Goal: Transaction & Acquisition: Purchase product/service

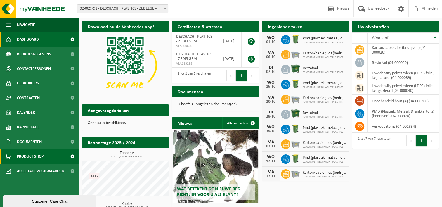
click at [34, 157] on span "Product Shop" at bounding box center [30, 156] width 27 height 15
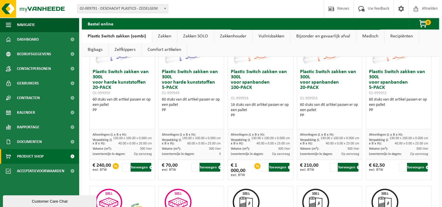
scroll to position [88, 0]
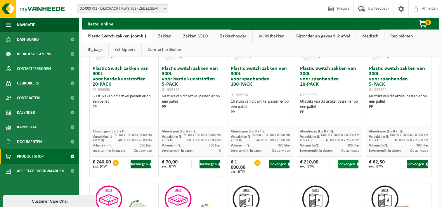
click at [349, 165] on button "Toevoegen" at bounding box center [347, 163] width 21 height 9
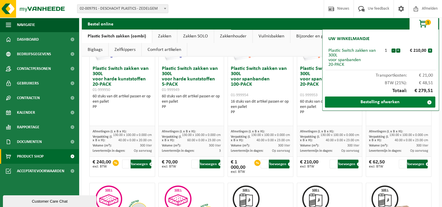
click at [369, 104] on link "Bestelling afwerken" at bounding box center [380, 101] width 110 height 11
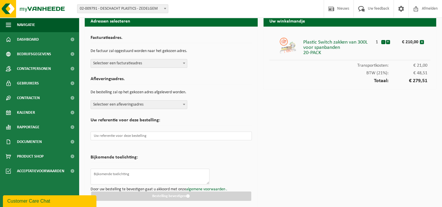
scroll to position [7, 0]
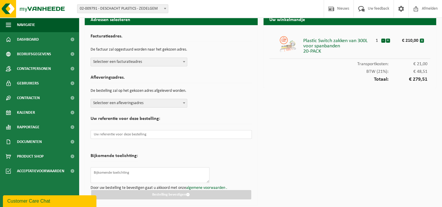
click at [184, 100] on span at bounding box center [184, 103] width 6 height 8
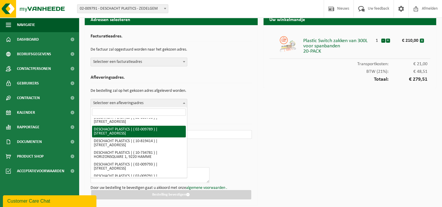
scroll to position [88, 0]
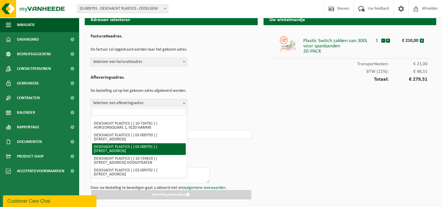
select select "1895"
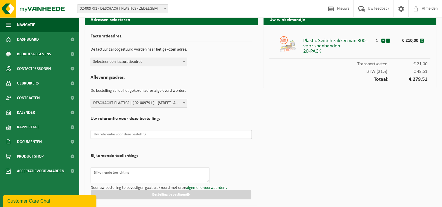
click at [130, 135] on input "text" at bounding box center [170, 134] width 161 height 9
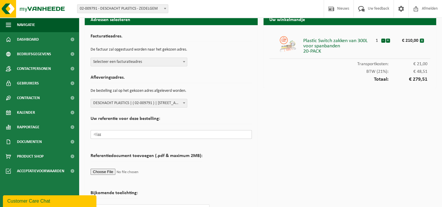
drag, startPoint x: 106, startPoint y: 134, endPoint x: 84, endPoint y: 140, distance: 22.9
click at [84, 140] on div "Adressen selecteren Facturatieadres. De factuur zal opgestuurd worden naar het …" at bounding box center [171, 128] width 179 height 231
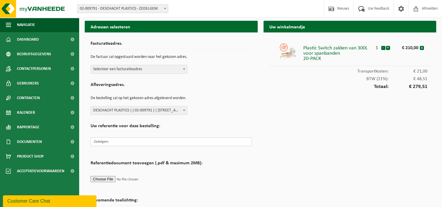
scroll to position [0, 0]
type input "Zedelgem"
click at [185, 68] on span at bounding box center [184, 69] width 6 height 8
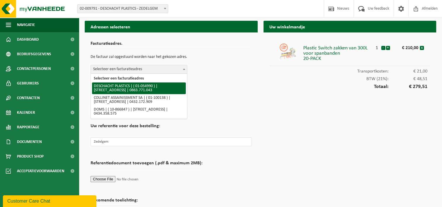
select select "303"
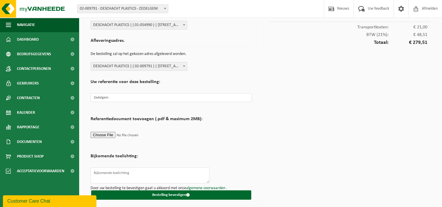
scroll to position [44, 0]
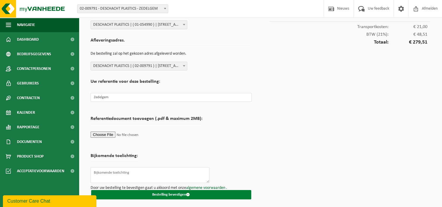
click at [161, 194] on button "Bestelling bevestigen" at bounding box center [171, 194] width 160 height 9
